Goal: Check status

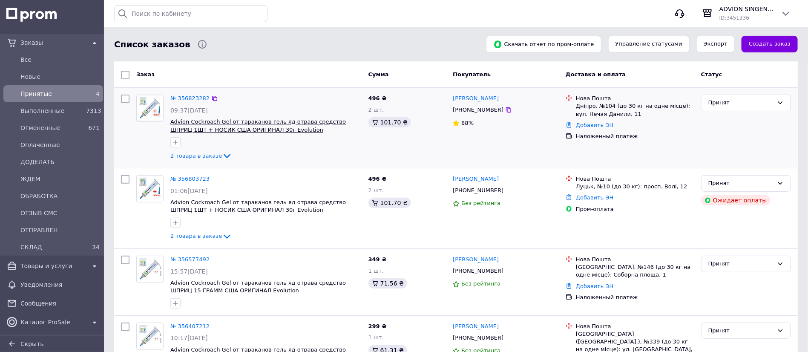
scroll to position [100, 0]
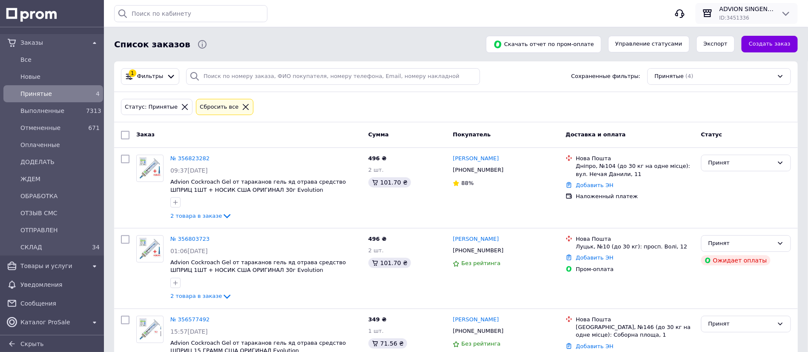
click at [789, 12] on icon at bounding box center [786, 14] width 10 height 10
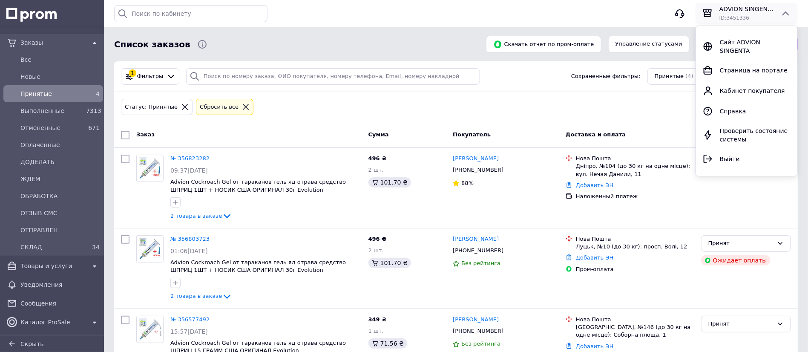
click at [789, 12] on icon at bounding box center [786, 14] width 10 height 10
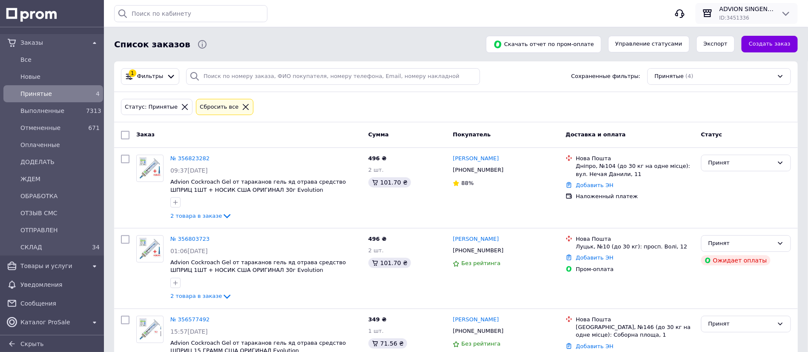
click at [785, 15] on icon at bounding box center [786, 14] width 10 height 10
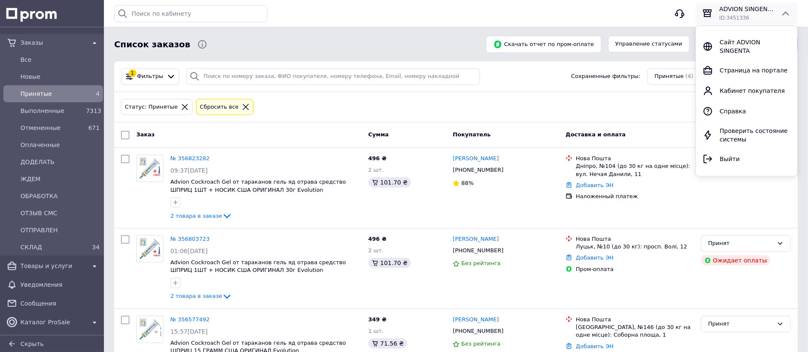
click at [591, 103] on div "Статус: Принятые Сбросить все" at bounding box center [456, 107] width 674 height 20
